Goal: Task Accomplishment & Management: Manage account settings

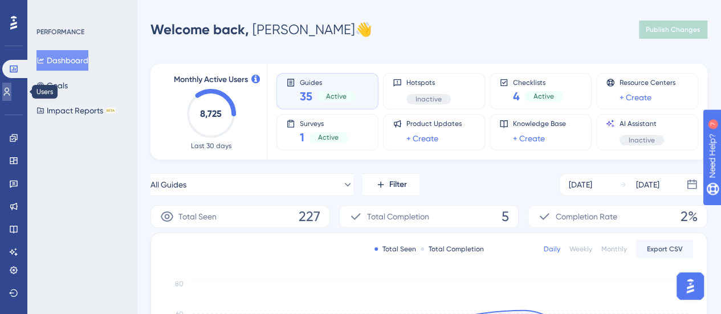
click at [7, 96] on link at bounding box center [6, 92] width 9 height 18
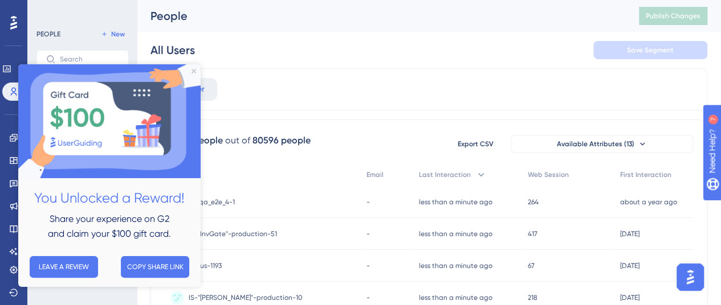
click at [341, 60] on div "All Users Save Segment" at bounding box center [428, 50] width 557 height 36
click at [193, 72] on icon "Close Preview" at bounding box center [194, 71] width 5 height 5
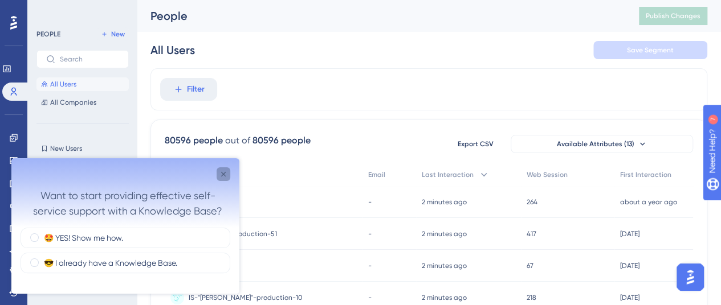
click at [220, 172] on icon "Close survey" at bounding box center [223, 174] width 9 height 9
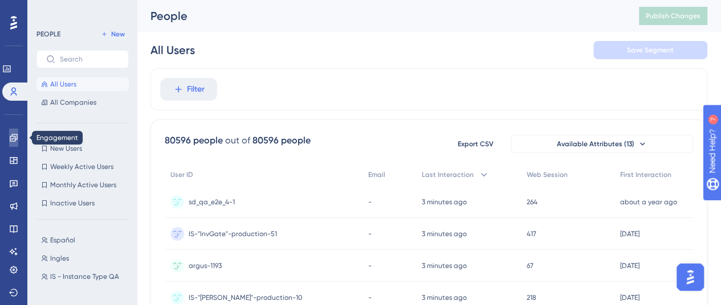
click at [13, 133] on link at bounding box center [13, 138] width 9 height 18
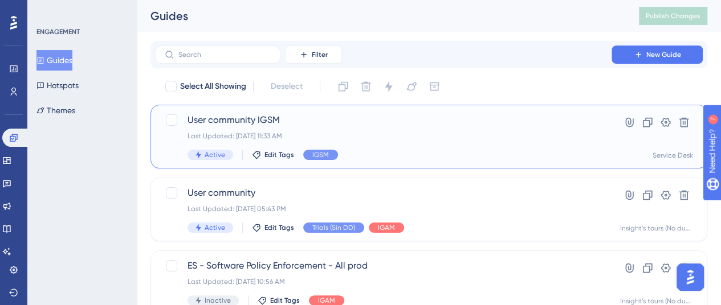
click at [253, 121] on span "User community IGSM" at bounding box center [384, 120] width 392 height 14
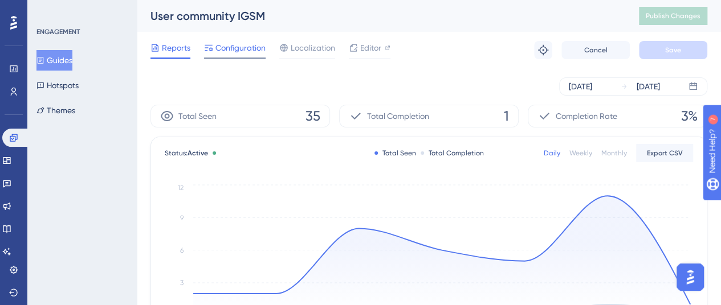
click at [233, 54] on span "Configuration" at bounding box center [240, 48] width 50 height 14
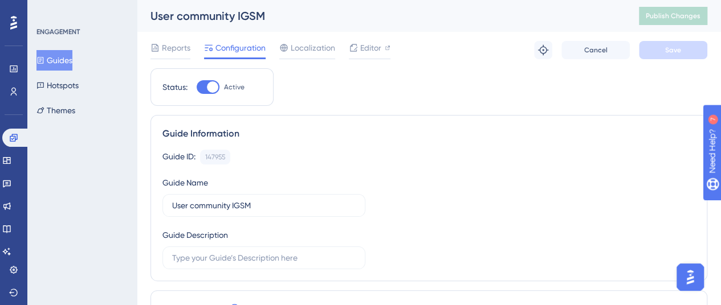
click at [206, 80] on div at bounding box center [208, 87] width 23 height 14
click at [197, 87] on input "Active" at bounding box center [196, 87] width 1 height 1
checkbox input "false"
click at [663, 51] on button "Save" at bounding box center [673, 50] width 68 height 18
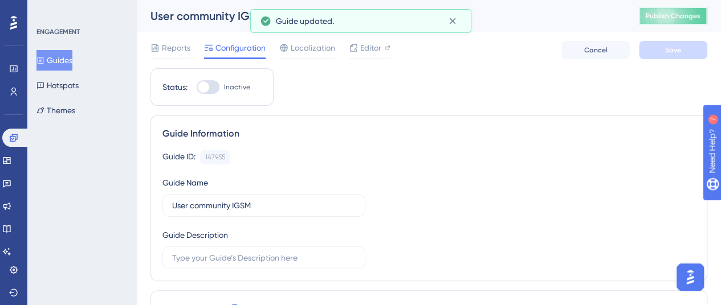
click at [670, 21] on button "Publish Changes" at bounding box center [673, 16] width 68 height 18
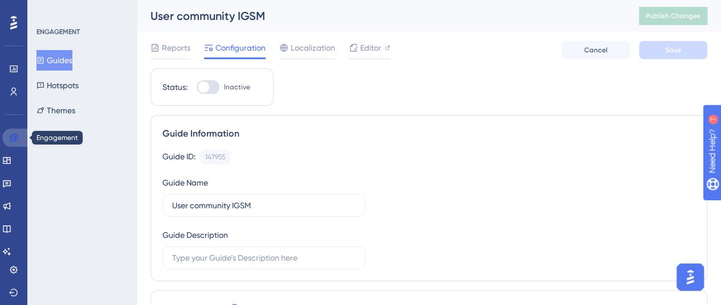
drag, startPoint x: 8, startPoint y: 137, endPoint x: 42, endPoint y: 137, distance: 34.2
click at [8, 137] on link at bounding box center [15, 138] width 27 height 18
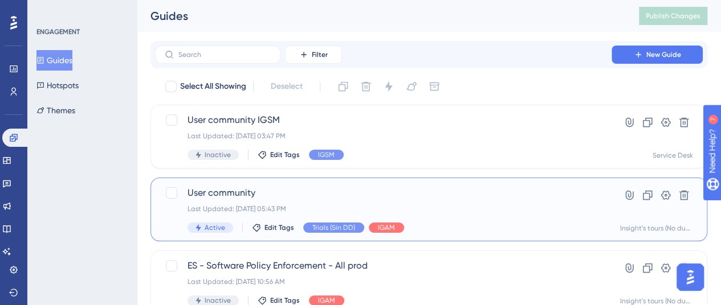
click at [453, 195] on span "User community" at bounding box center [384, 193] width 392 height 14
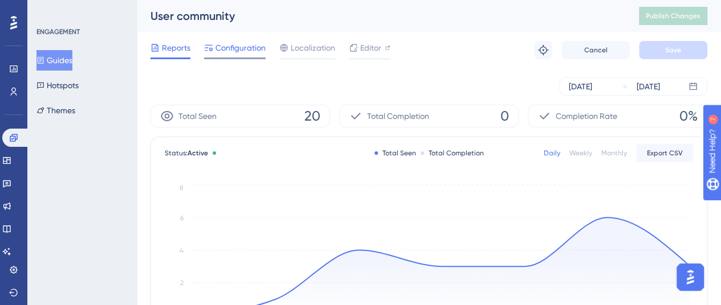
click at [233, 49] on span "Configuration" at bounding box center [240, 48] width 50 height 14
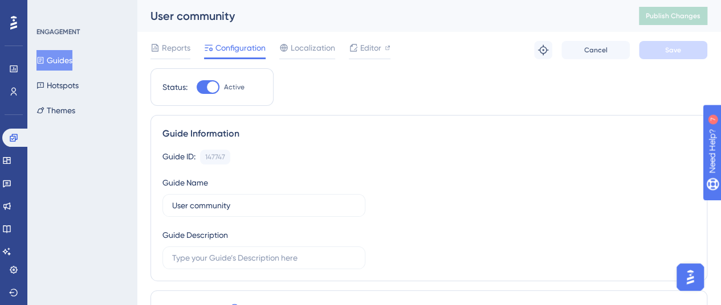
click at [208, 89] on div at bounding box center [212, 87] width 11 height 11
click at [197, 88] on input "Active" at bounding box center [196, 87] width 1 height 1
checkbox input "false"
click at [682, 50] on button "Save" at bounding box center [673, 50] width 68 height 18
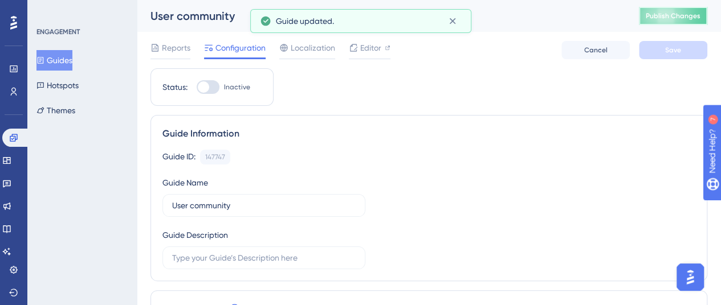
click at [690, 19] on span "Publish Changes" at bounding box center [673, 15] width 55 height 9
